Goal: Information Seeking & Learning: Learn about a topic

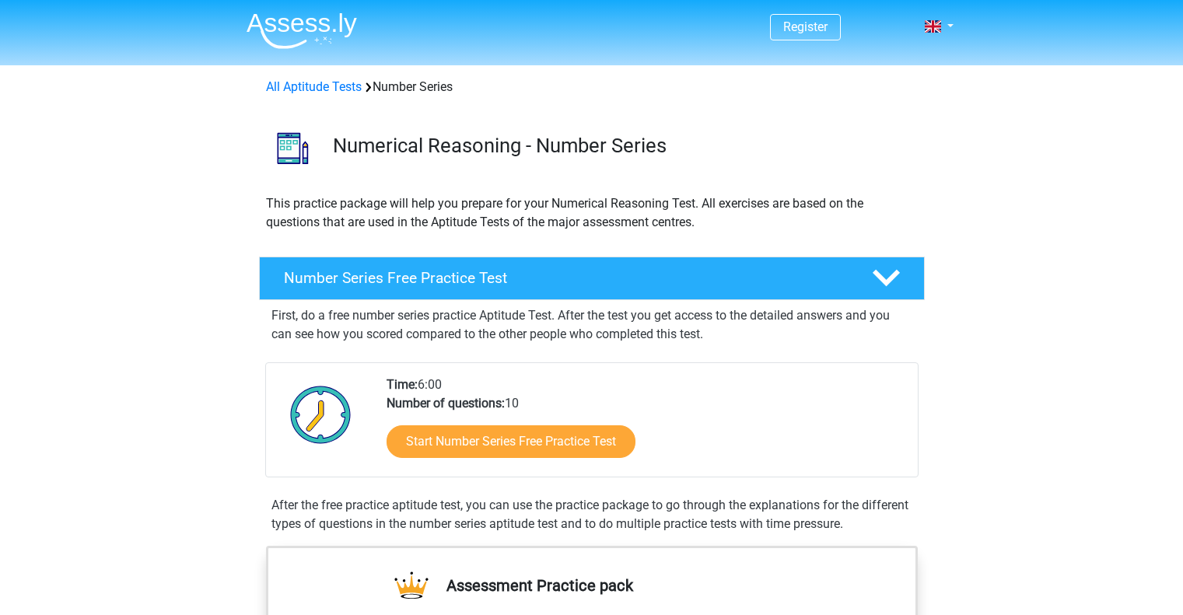
scroll to position [152, 0]
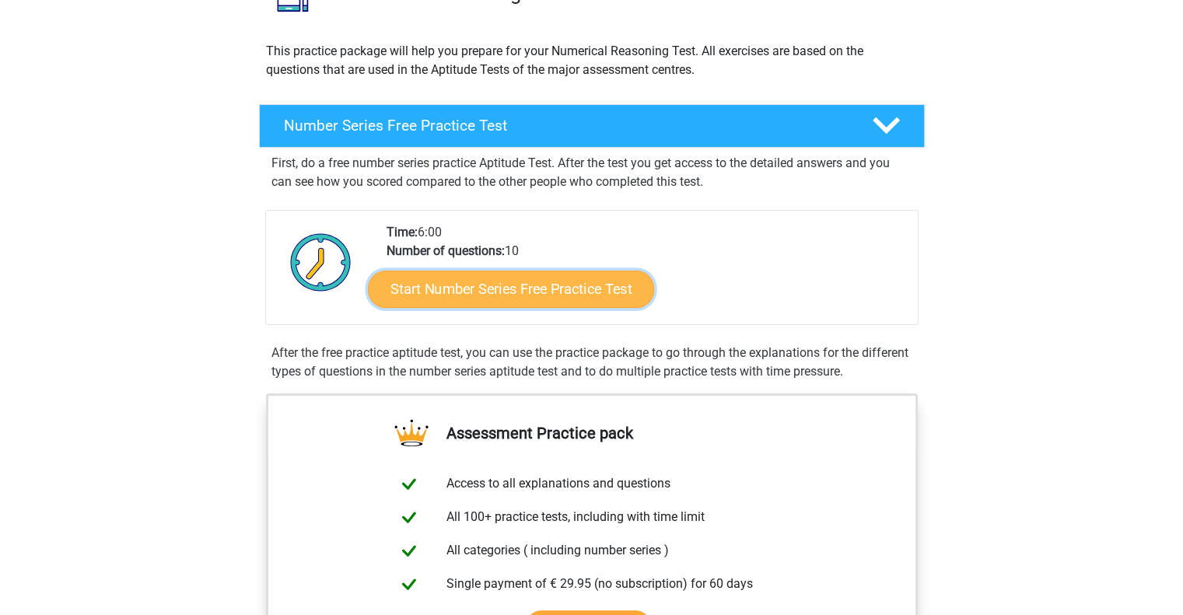
click at [572, 289] on link "Start Number Series Free Practice Test" at bounding box center [511, 288] width 286 height 37
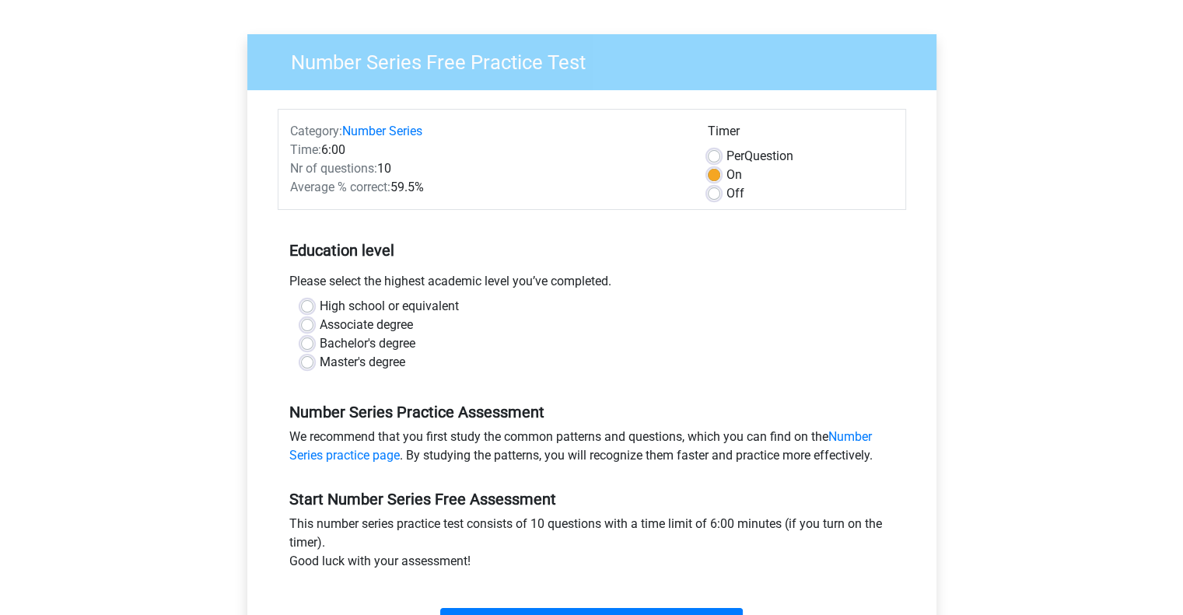
scroll to position [95, 0]
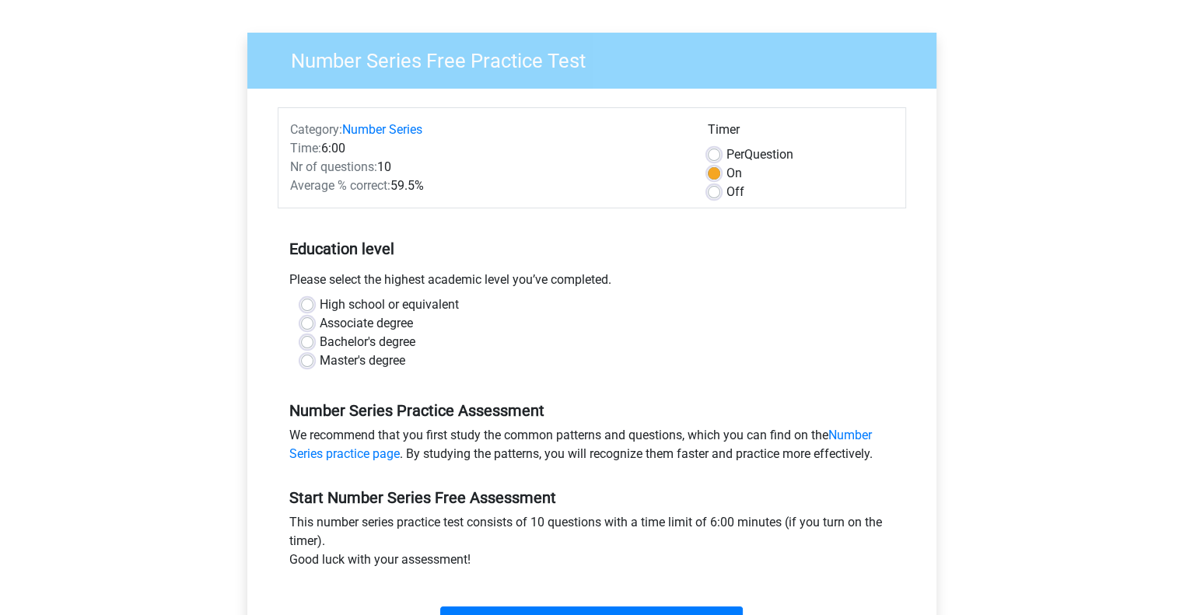
click at [726, 192] on label "Off" at bounding box center [735, 192] width 18 height 19
click at [712, 192] on input "Off" at bounding box center [714, 191] width 12 height 16
radio input "true"
click at [705, 172] on div "Timer Per Question On Off" at bounding box center [800, 161] width 209 height 81
click at [317, 343] on div "Bachelor's degree" at bounding box center [592, 342] width 582 height 19
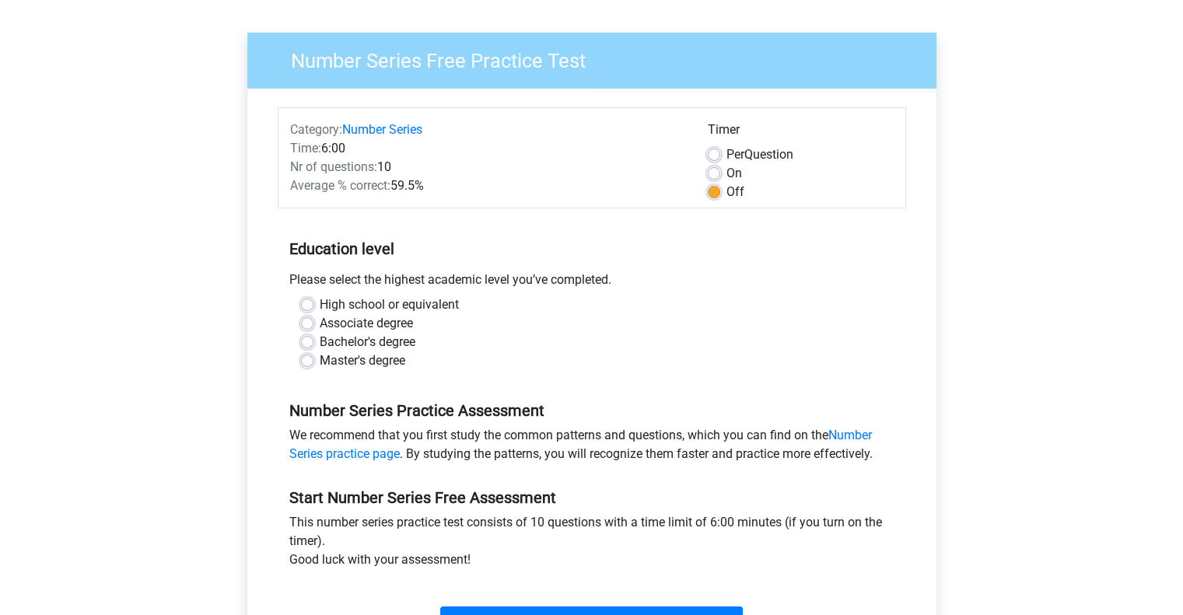
click at [320, 337] on label "Bachelor's degree" at bounding box center [368, 342] width 96 height 19
click at [311, 337] on input "Bachelor's degree" at bounding box center [307, 341] width 12 height 16
radio input "true"
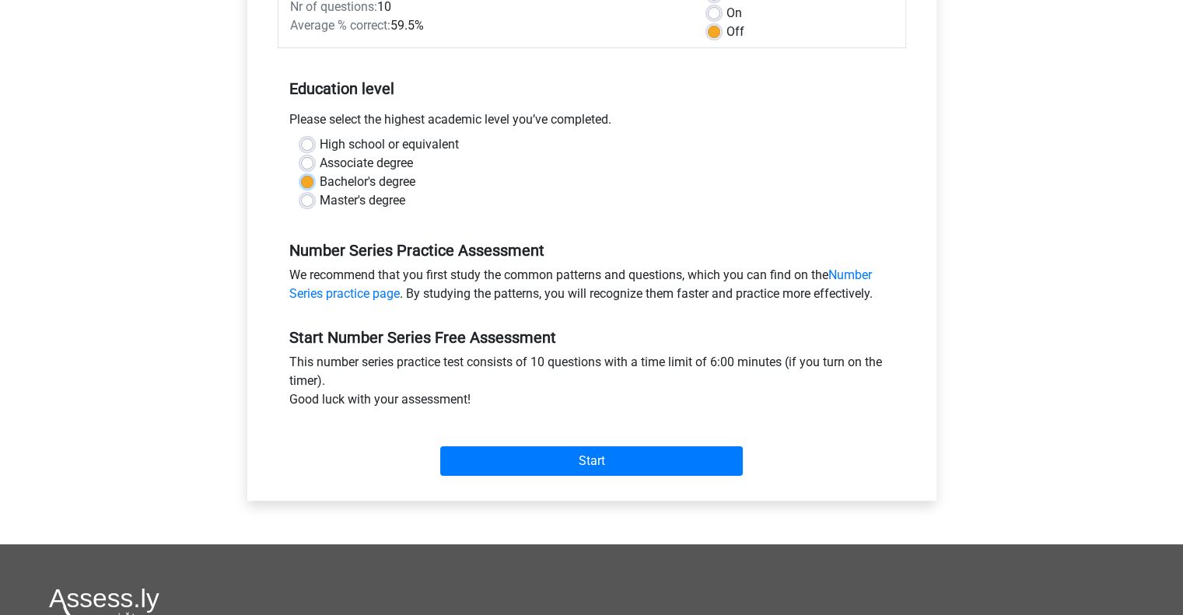
scroll to position [258, 0]
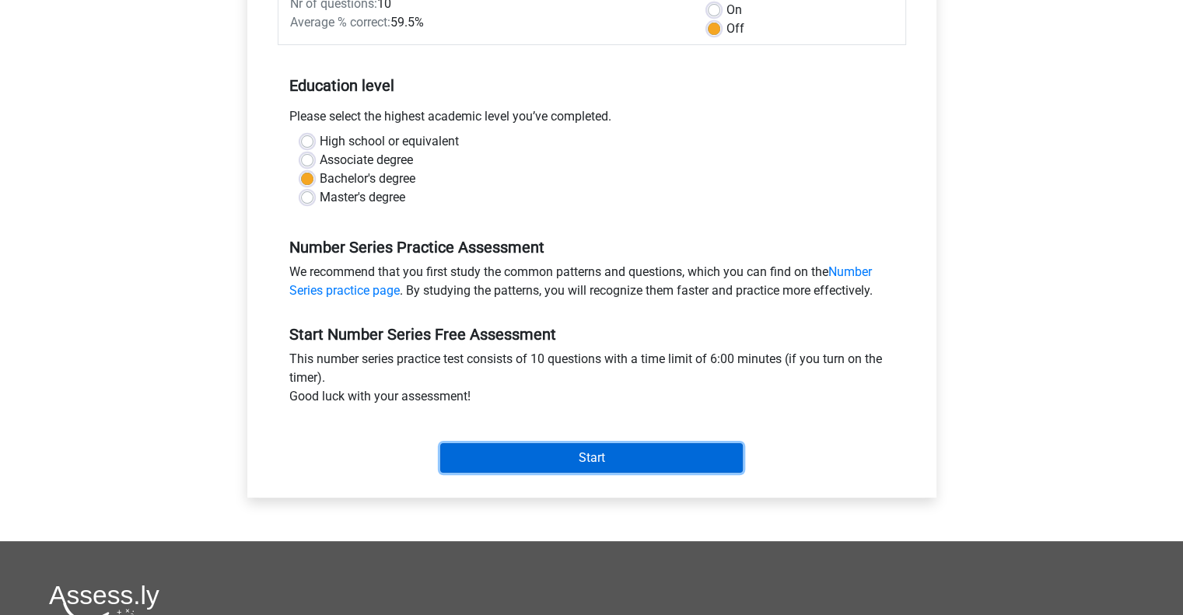
click at [544, 448] on input "Start" at bounding box center [591, 458] width 303 height 30
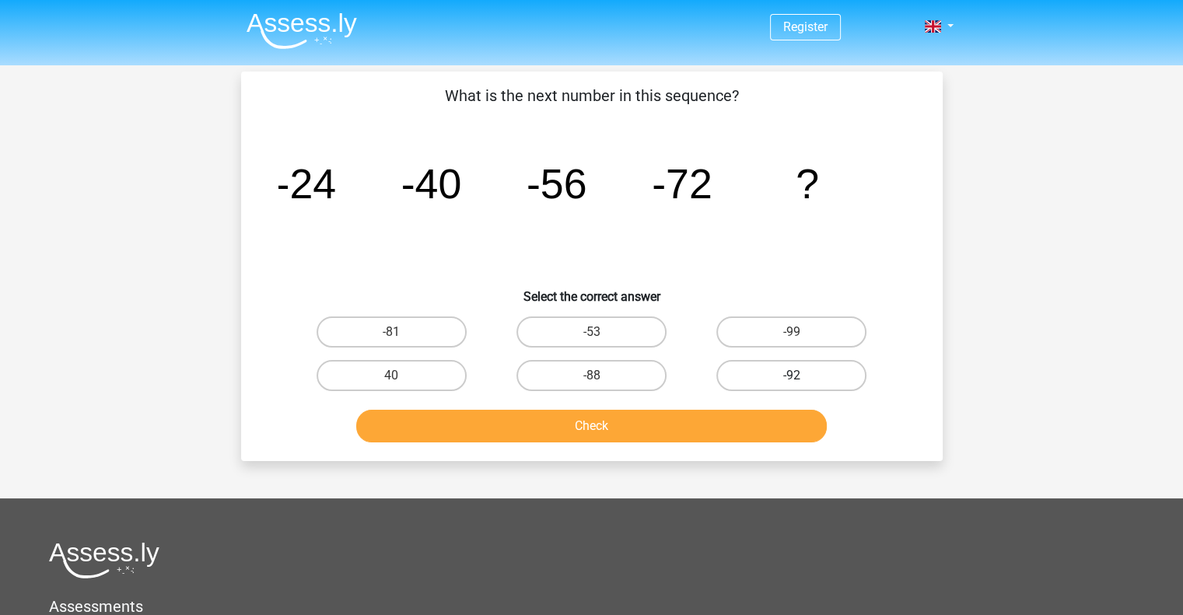
click at [765, 381] on label "-92" at bounding box center [791, 375] width 150 height 31
click at [792, 381] on input "-92" at bounding box center [797, 381] width 10 height 10
radio input "true"
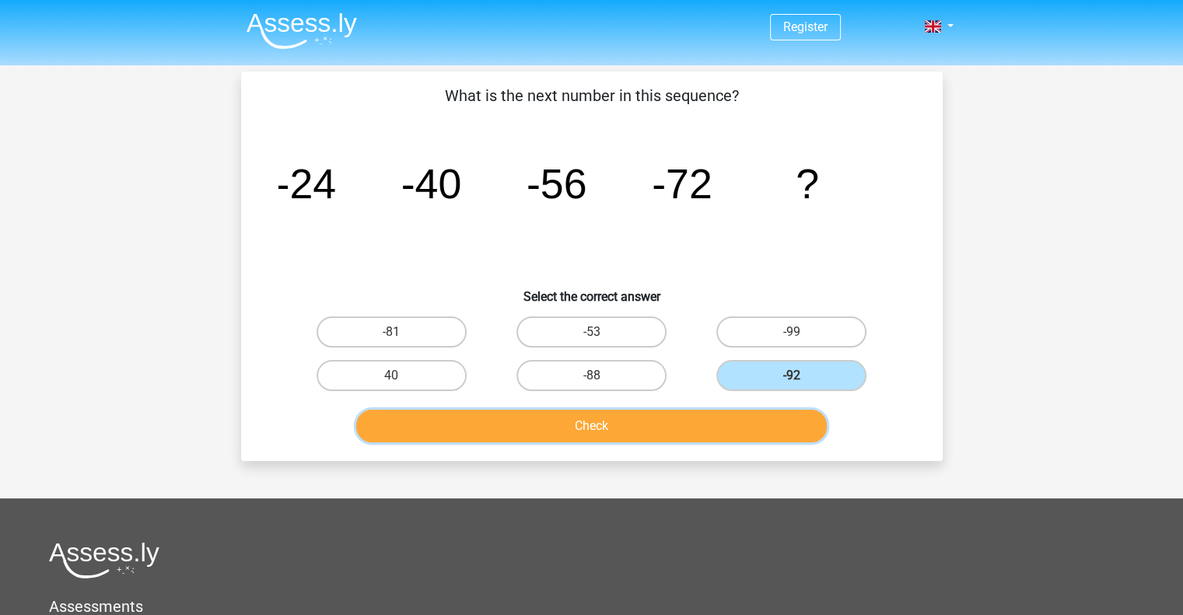
click at [696, 419] on button "Check" at bounding box center [591, 426] width 470 height 33
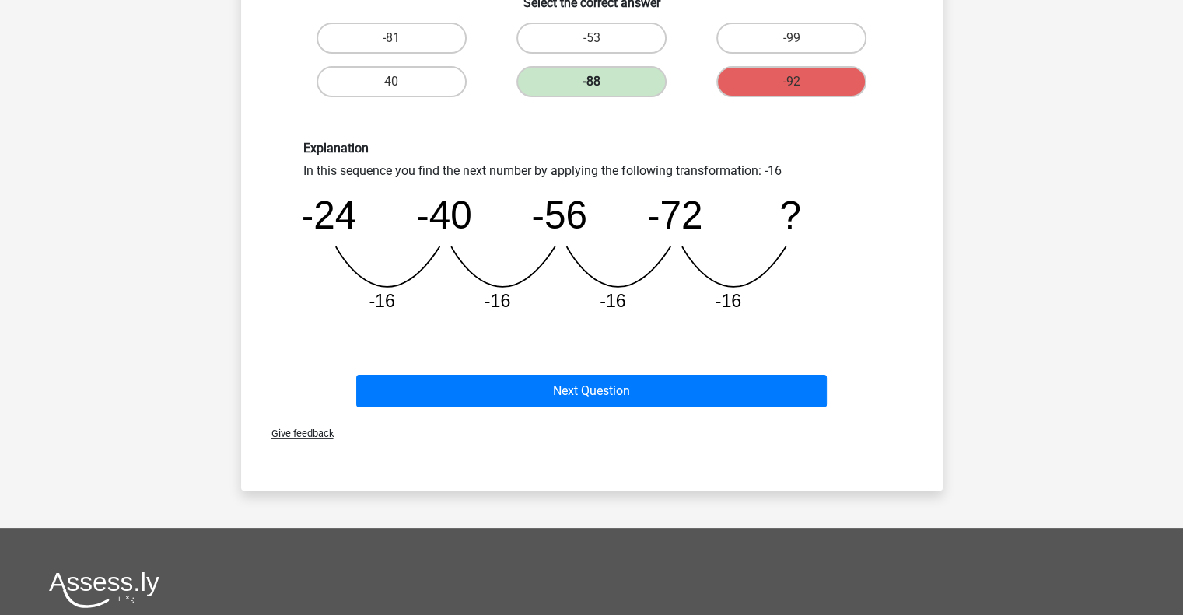
scroll to position [295, 0]
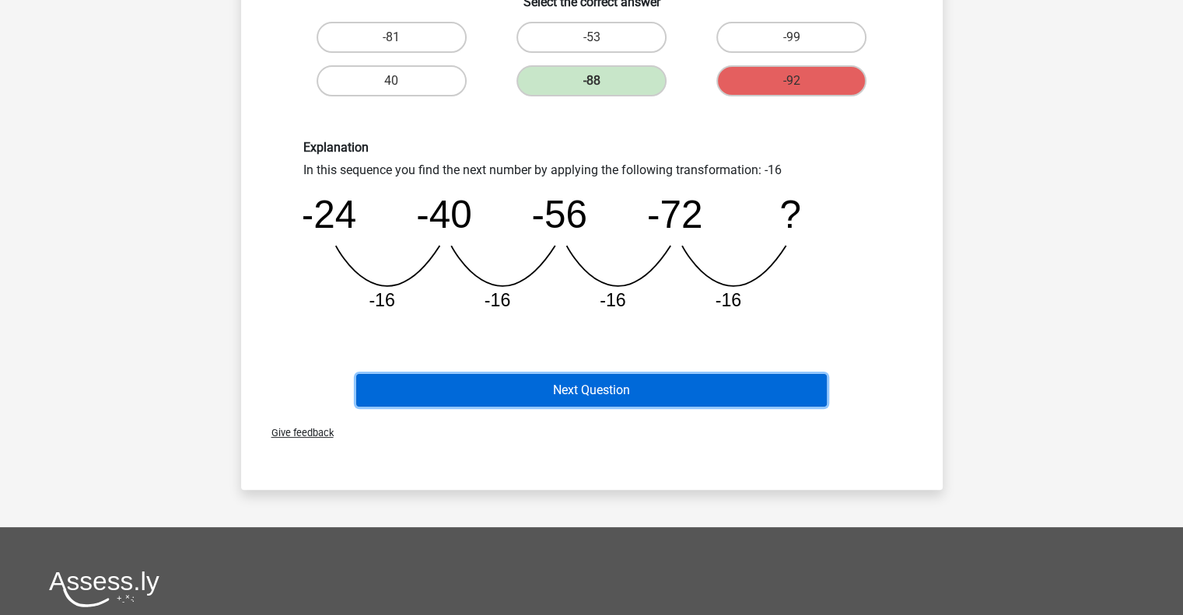
click at [601, 392] on button "Next Question" at bounding box center [591, 390] width 470 height 33
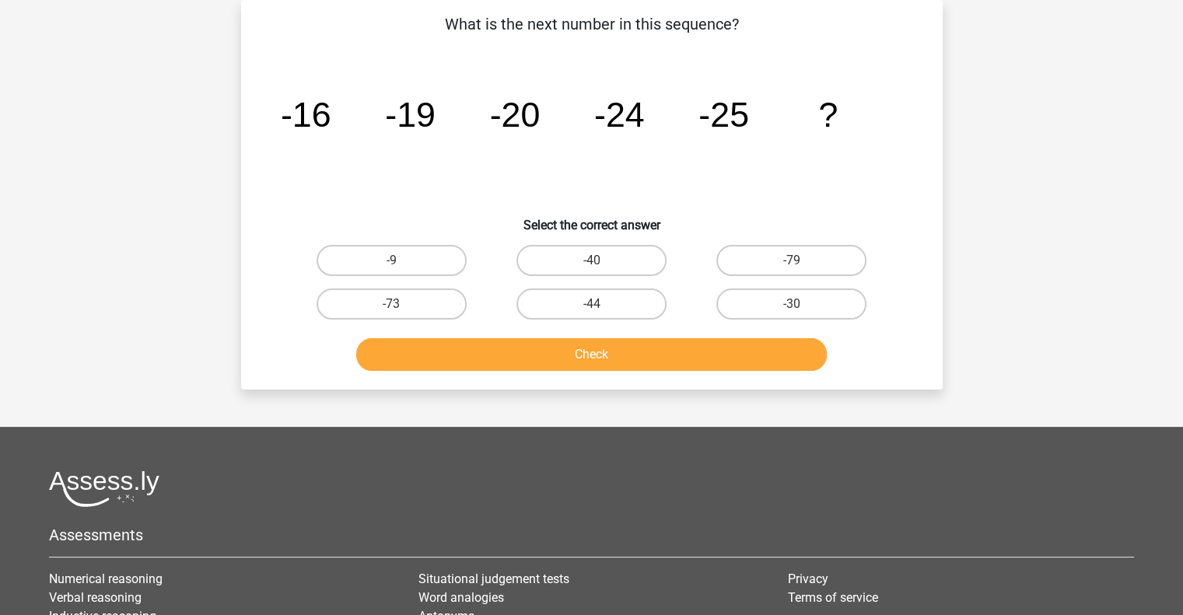
scroll to position [0, 0]
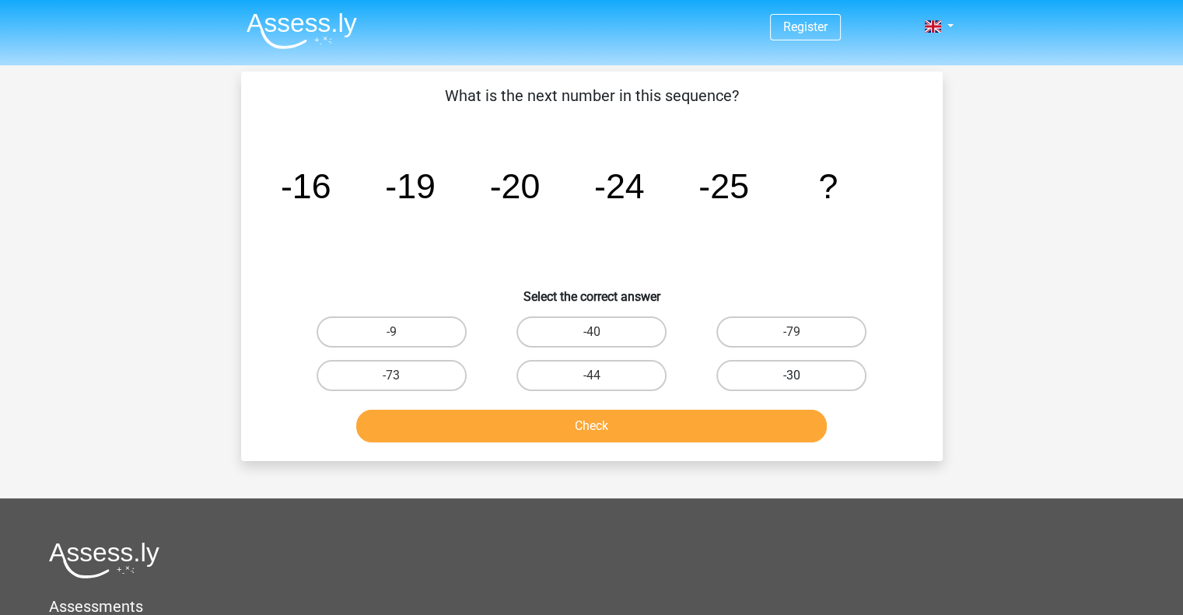
click at [749, 373] on label "-30" at bounding box center [791, 375] width 150 height 31
click at [792, 376] on input "-30" at bounding box center [797, 381] width 10 height 10
radio input "true"
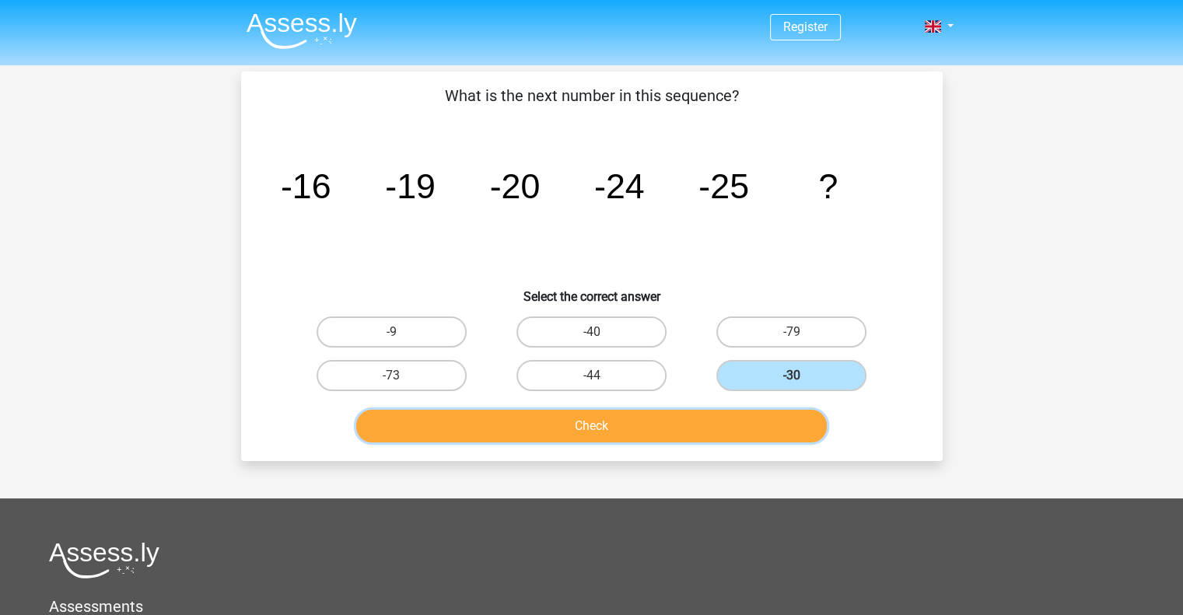
click at [650, 424] on button "Check" at bounding box center [591, 426] width 470 height 33
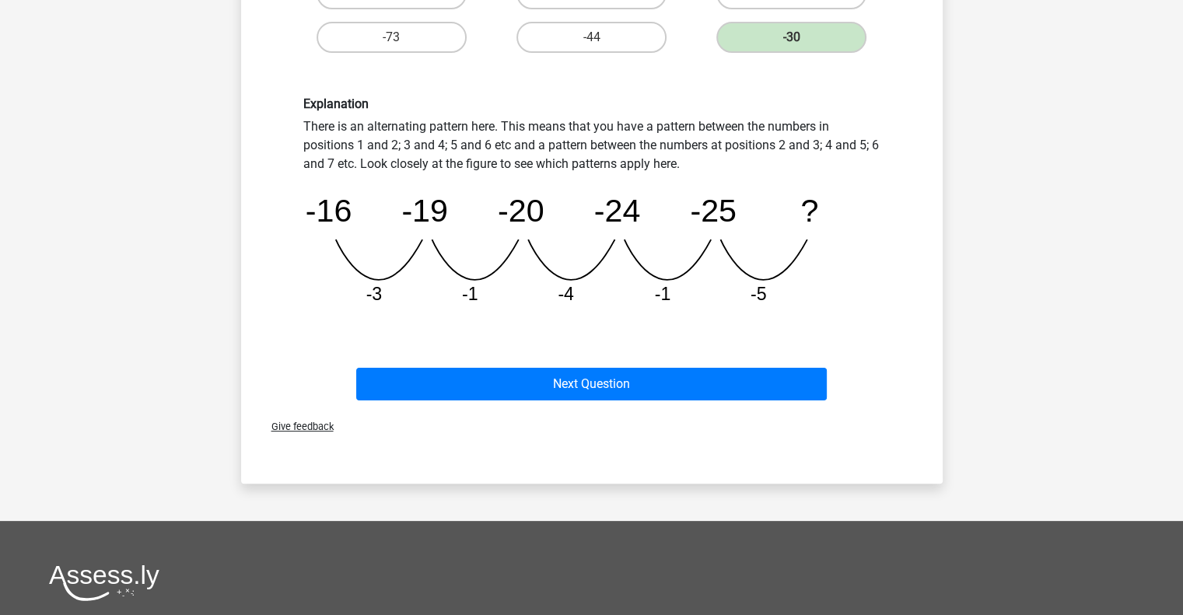
scroll to position [348, 0]
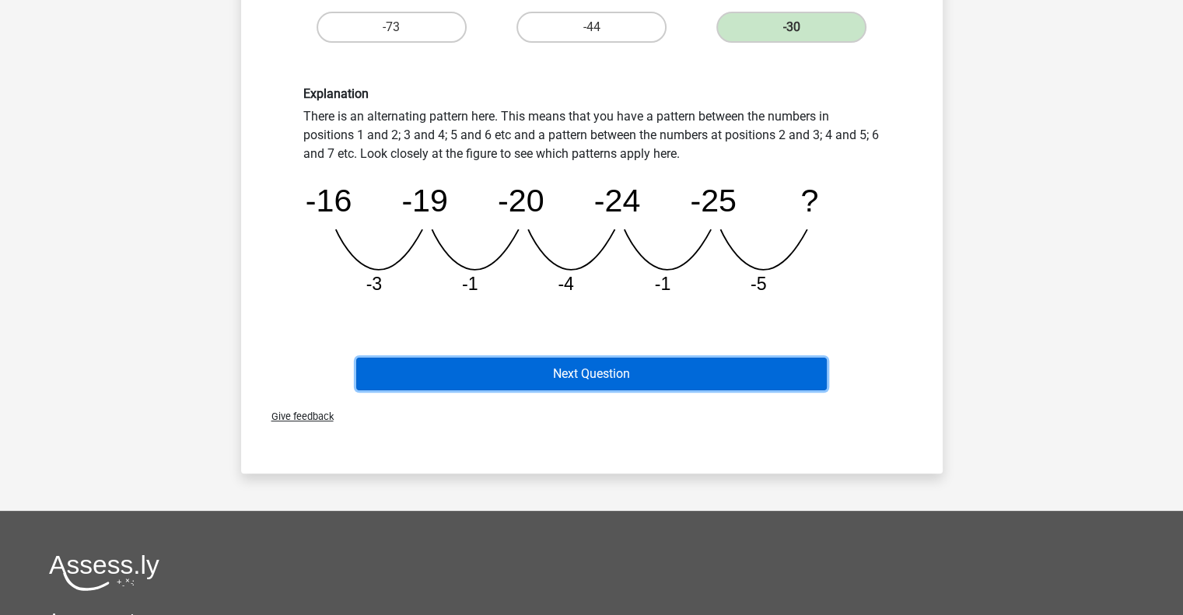
click at [524, 381] on button "Next Question" at bounding box center [591, 374] width 470 height 33
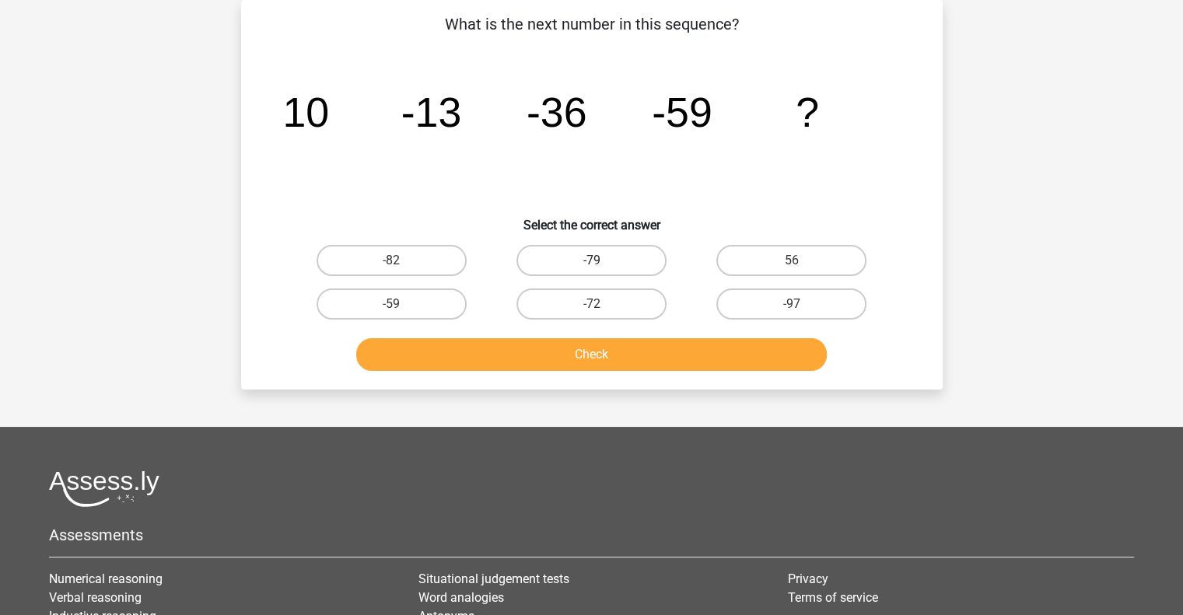
scroll to position [0, 0]
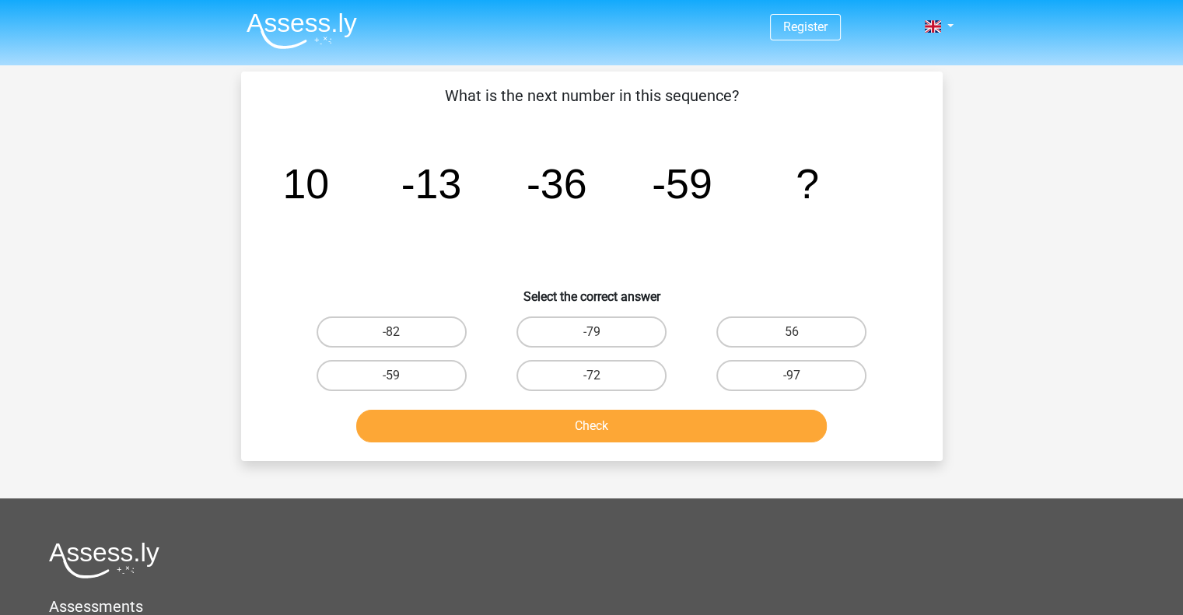
click at [555, 191] on tspan "-36" at bounding box center [556, 183] width 61 height 47
click at [439, 334] on label "-82" at bounding box center [392, 332] width 150 height 31
click at [401, 334] on input "-82" at bounding box center [396, 337] width 10 height 10
radio input "true"
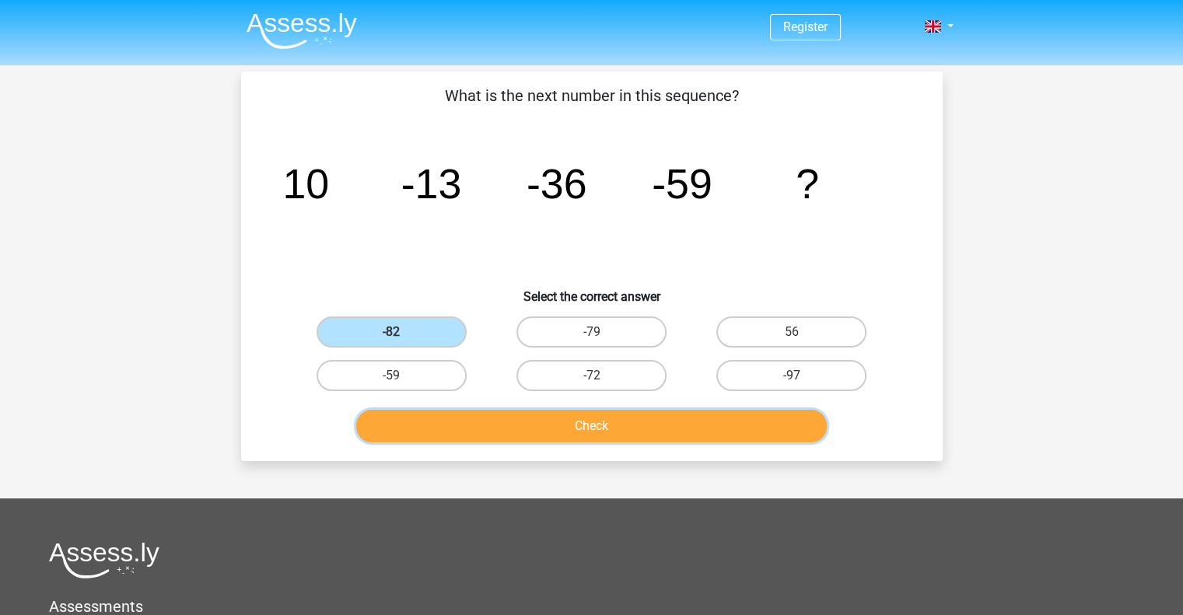
click at [530, 427] on button "Check" at bounding box center [591, 426] width 470 height 33
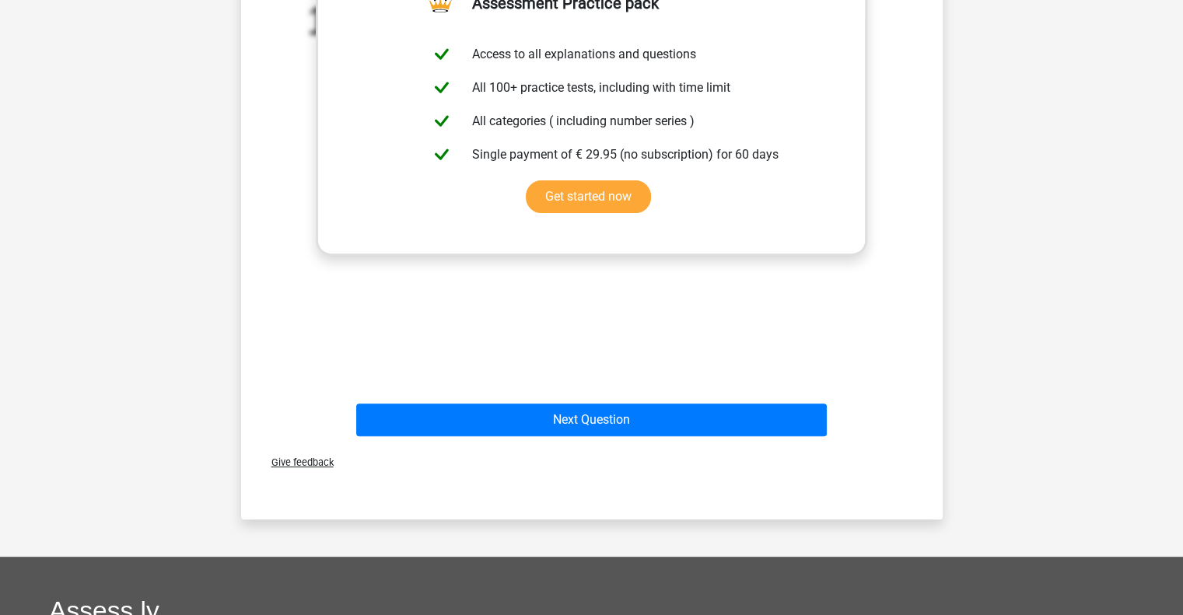
scroll to position [505, 0]
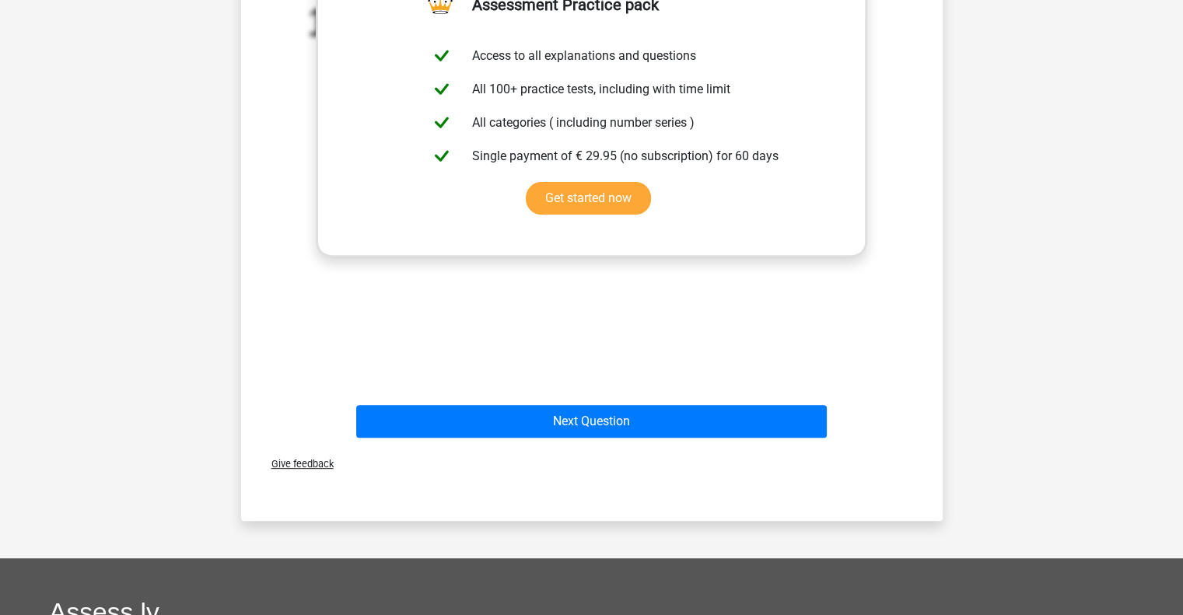
click at [547, 439] on div "Next Question" at bounding box center [592, 424] width 600 height 39
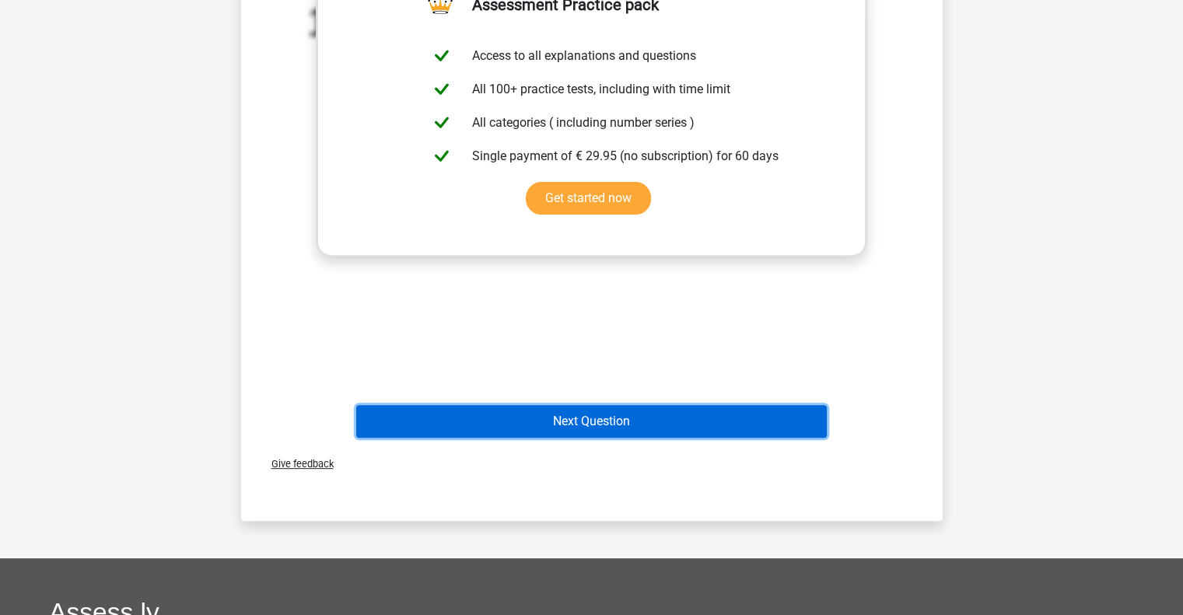
click at [535, 429] on button "Next Question" at bounding box center [591, 421] width 470 height 33
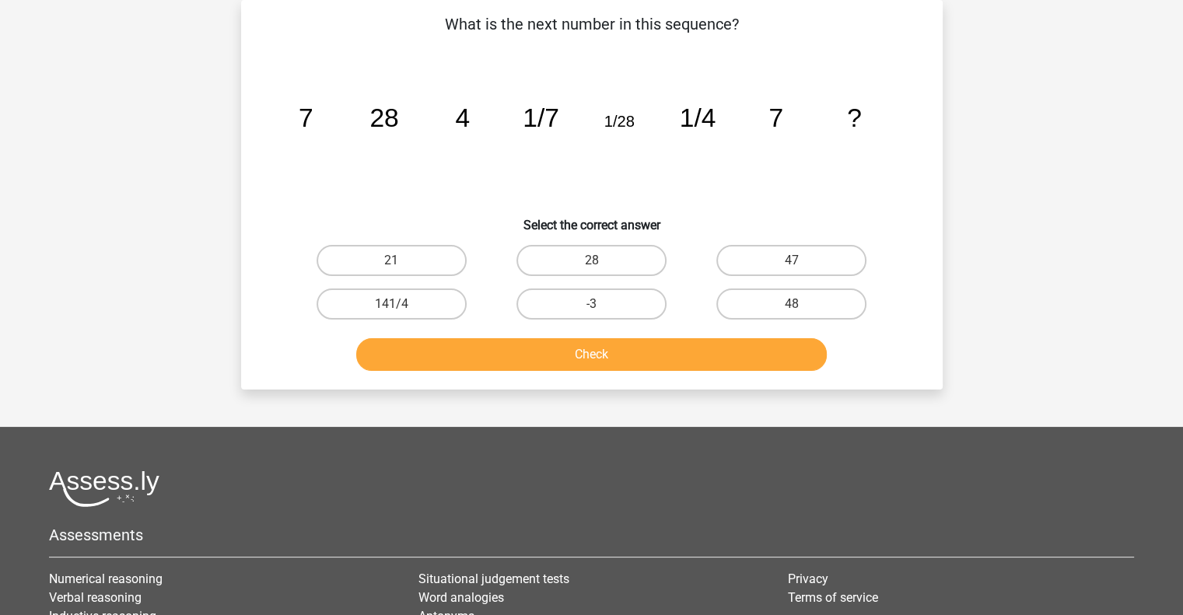
scroll to position [0, 0]
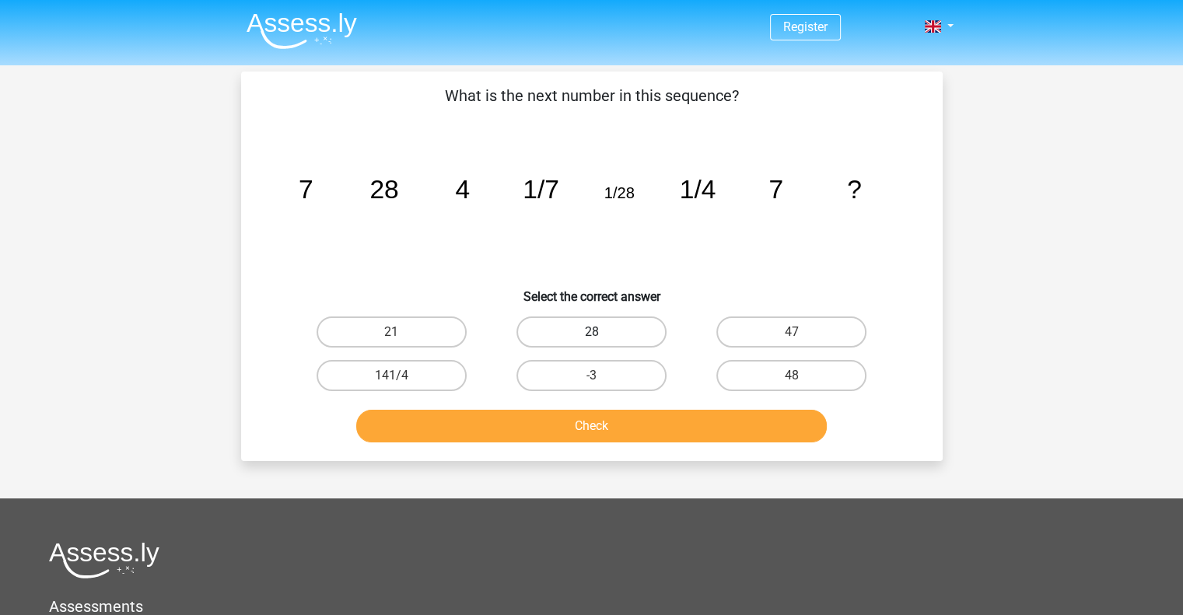
click at [572, 337] on label "28" at bounding box center [591, 332] width 150 height 31
click at [591, 337] on input "28" at bounding box center [596, 337] width 10 height 10
radio input "true"
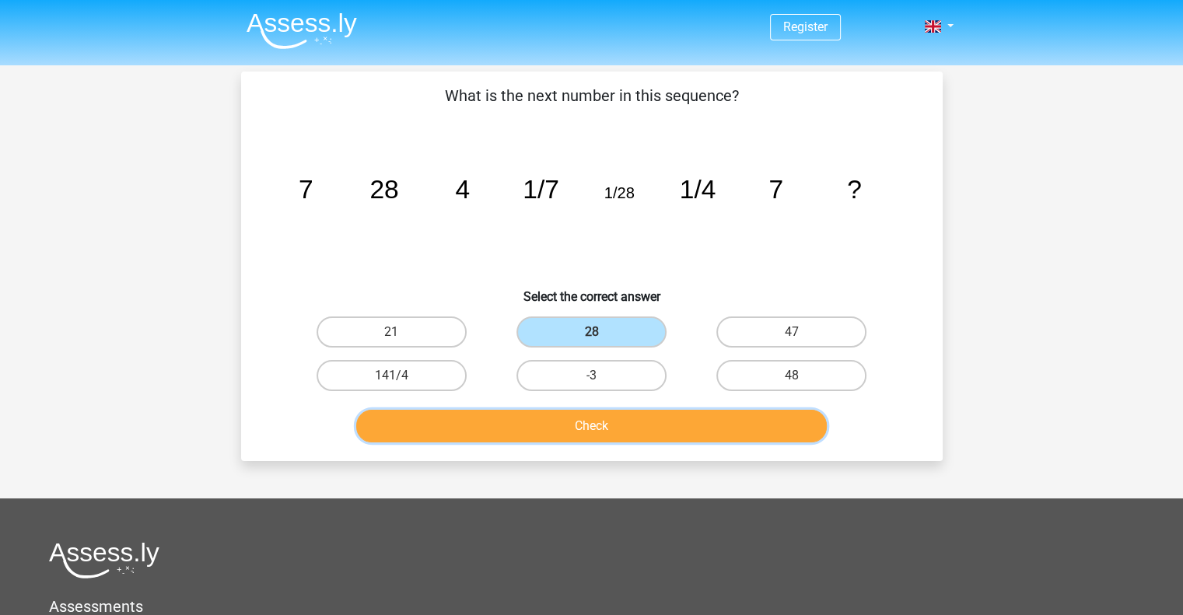
click at [572, 410] on button "Check" at bounding box center [591, 426] width 470 height 33
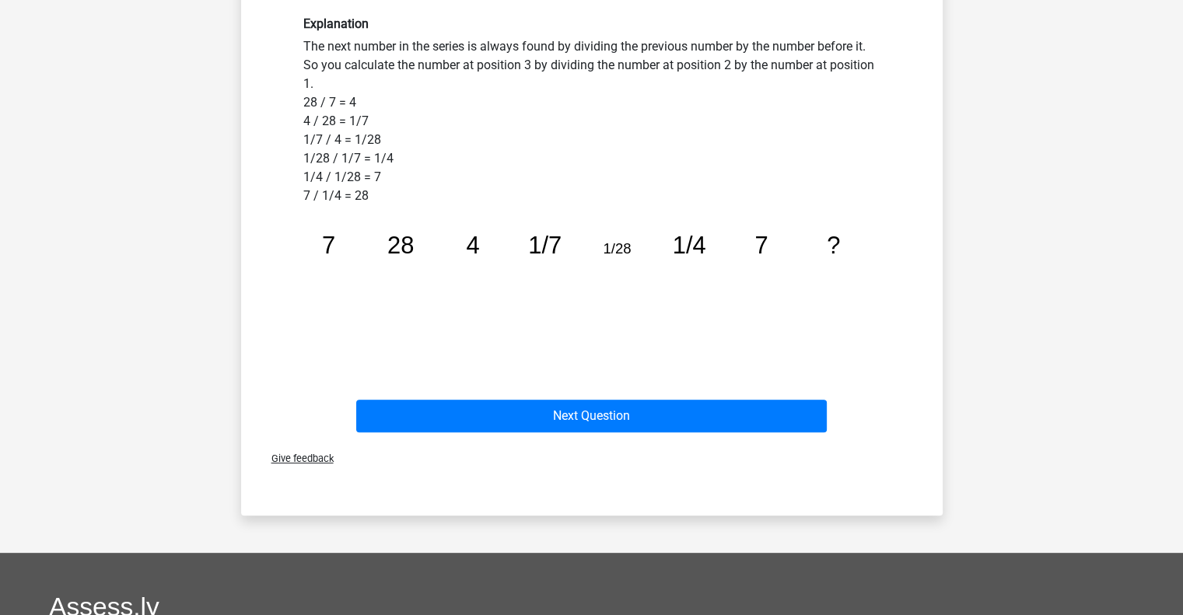
scroll to position [473, 0]
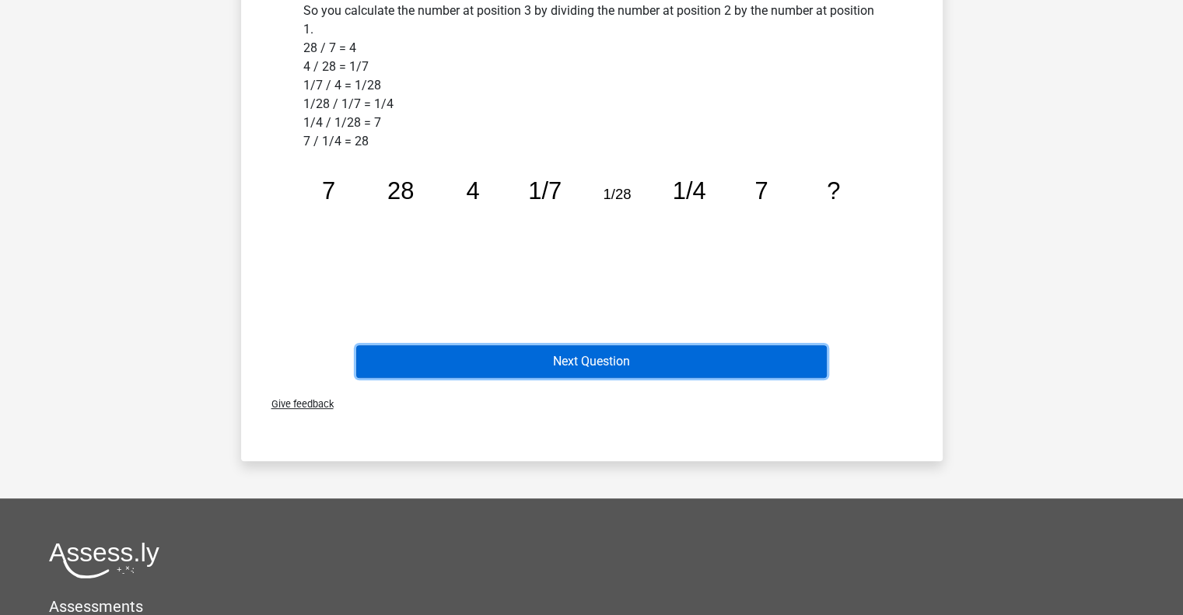
click at [581, 370] on button "Next Question" at bounding box center [591, 361] width 470 height 33
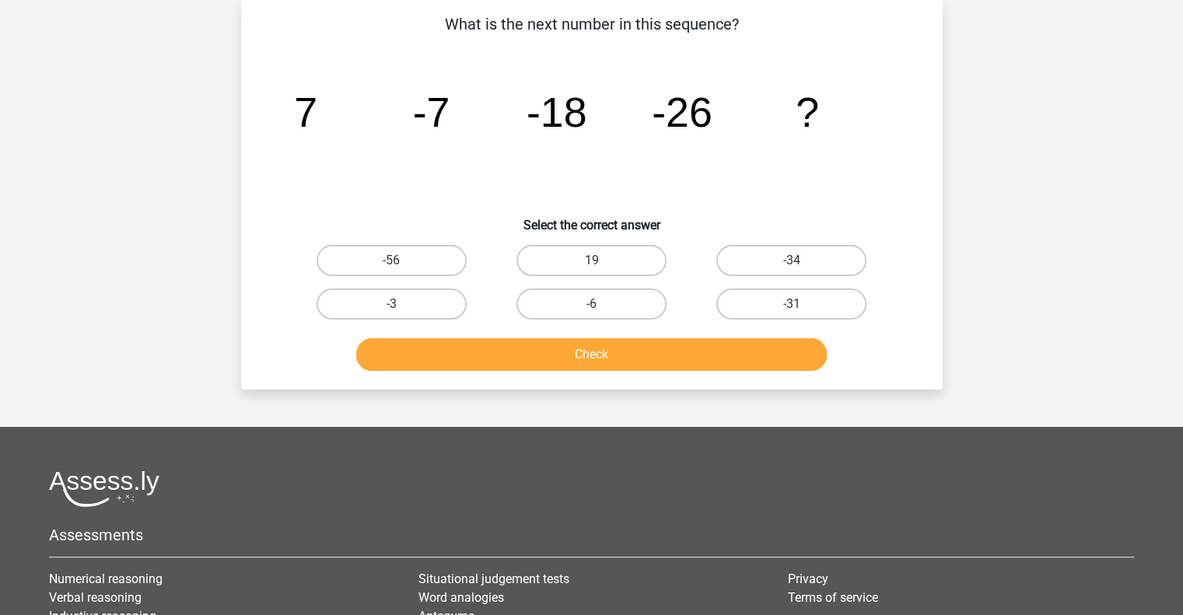
scroll to position [0, 0]
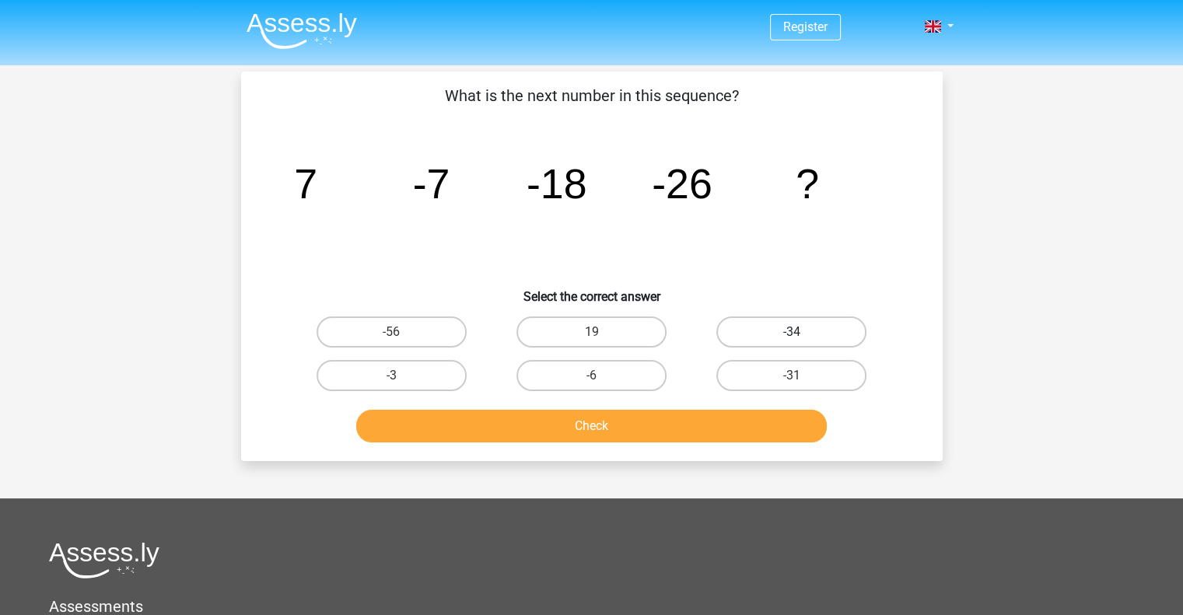
click at [768, 320] on label "-34" at bounding box center [791, 332] width 150 height 31
click at [792, 332] on input "-34" at bounding box center [797, 337] width 10 height 10
radio input "true"
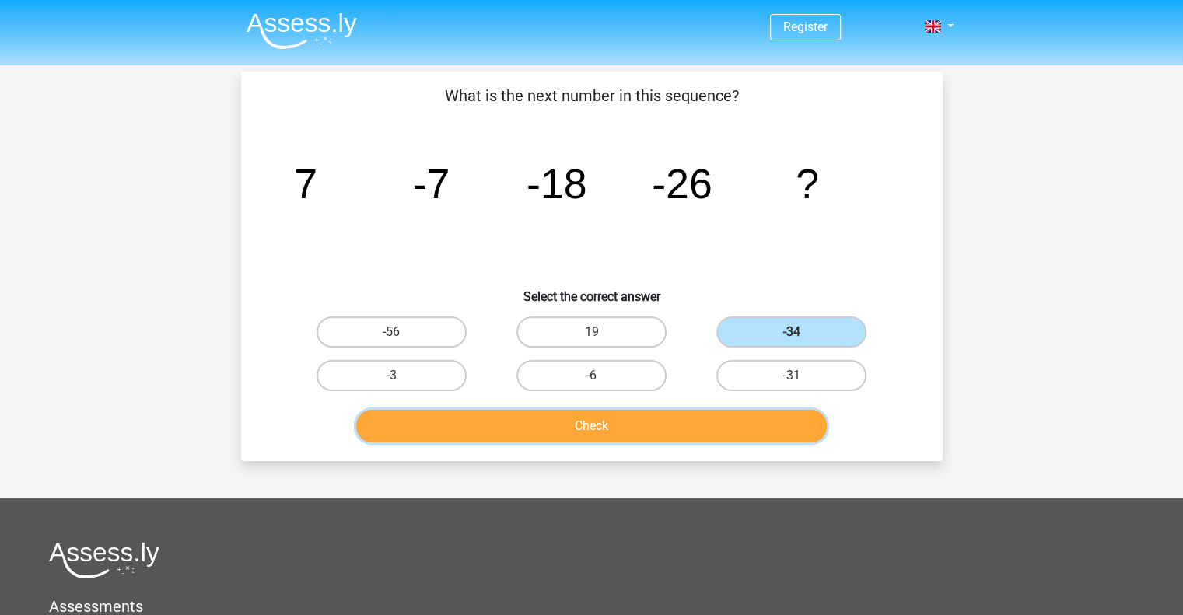
click at [600, 436] on button "Check" at bounding box center [591, 426] width 470 height 33
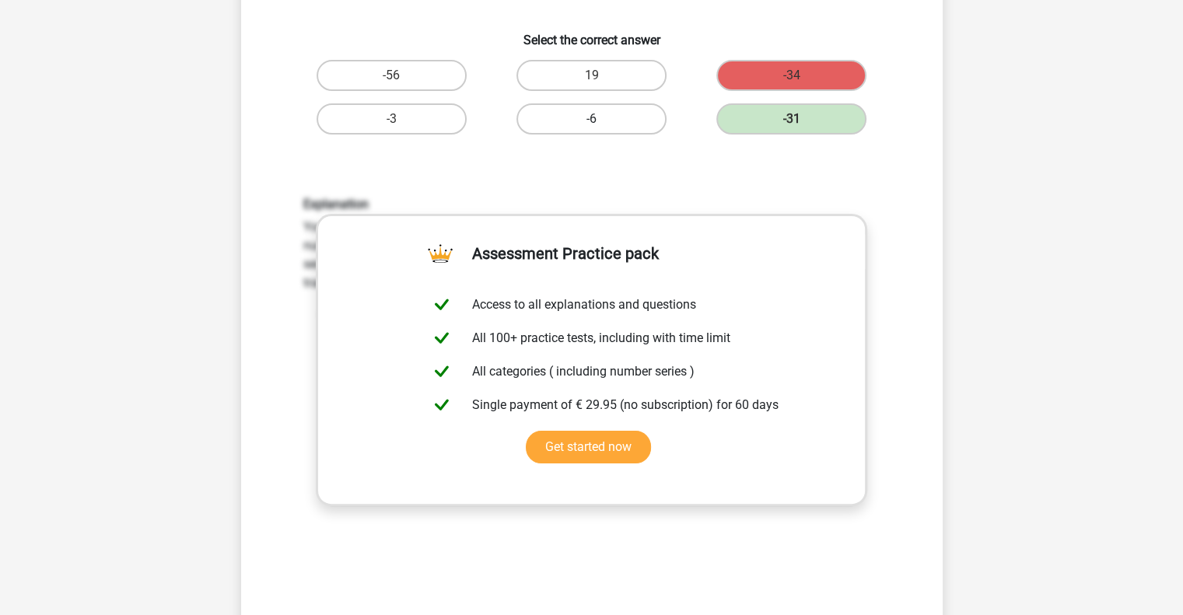
scroll to position [471, 0]
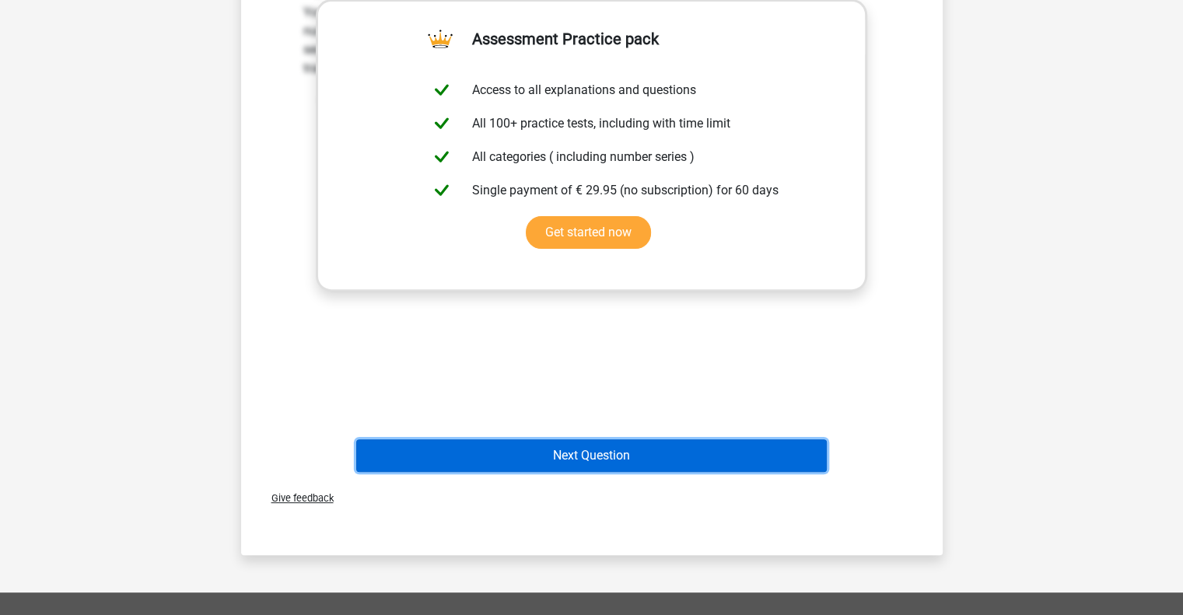
click at [587, 465] on button "Next Question" at bounding box center [591, 455] width 470 height 33
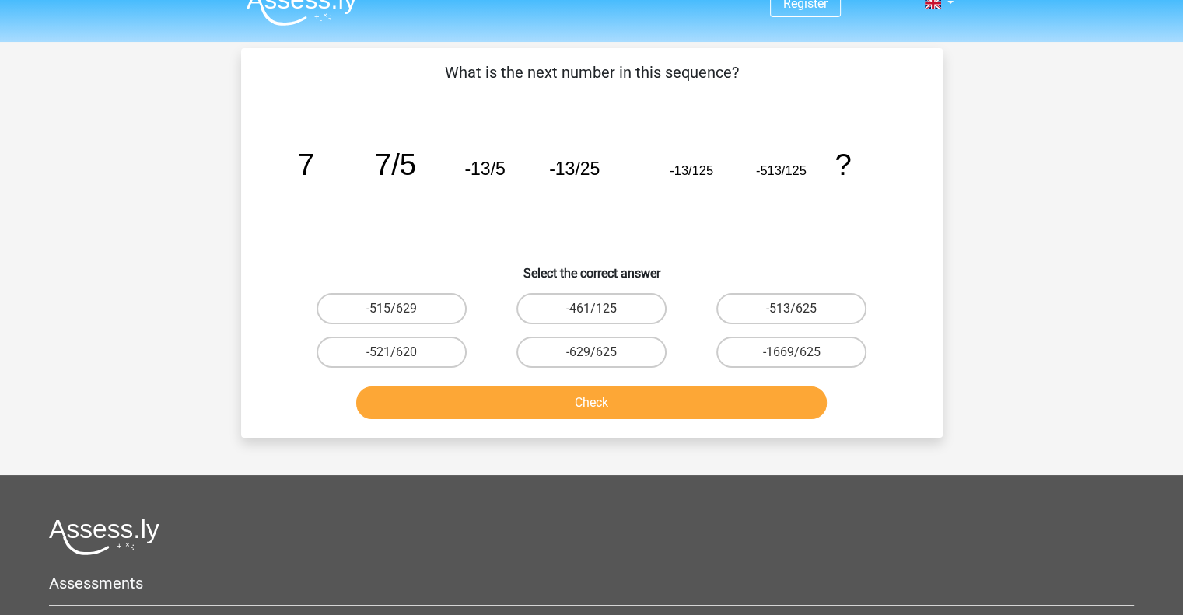
scroll to position [0, 0]
